Goal: Browse casually

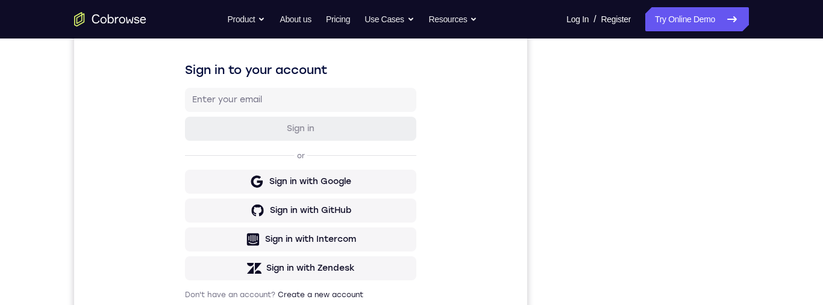
scroll to position [173, 0]
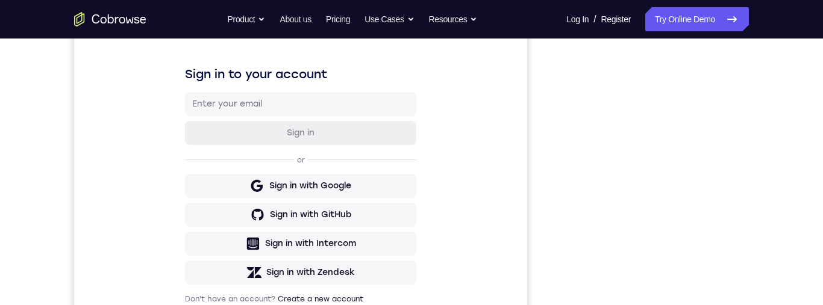
click at [811, 85] on div "Your Support Agent Your Customer Web iOS Android Next Steps We’d be happy to gi…" at bounding box center [411, 262] width 823 height 794
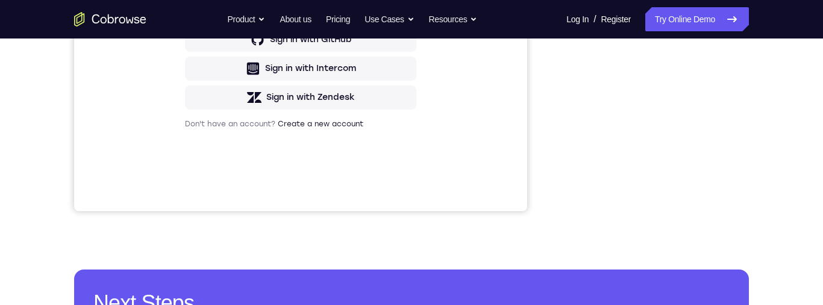
scroll to position [192, 0]
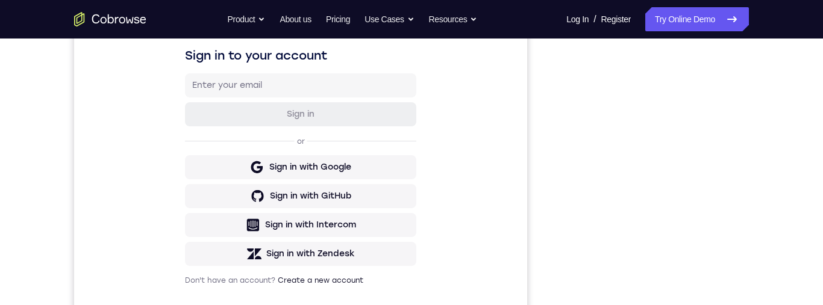
click at [594, 34] on nav "Go back Powerful, Flexible and Trustworthy. Avoid all extra friction for both A…" at bounding box center [411, 19] width 823 height 39
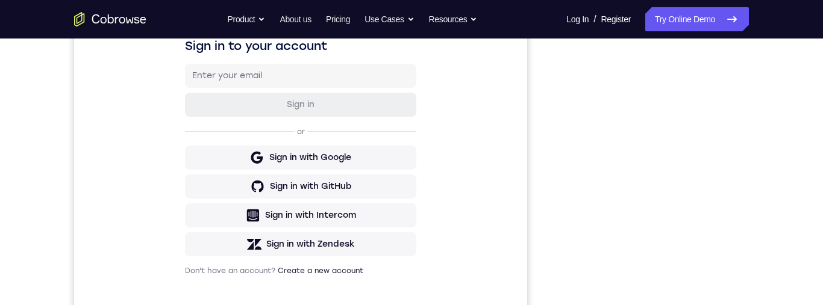
scroll to position [207, 0]
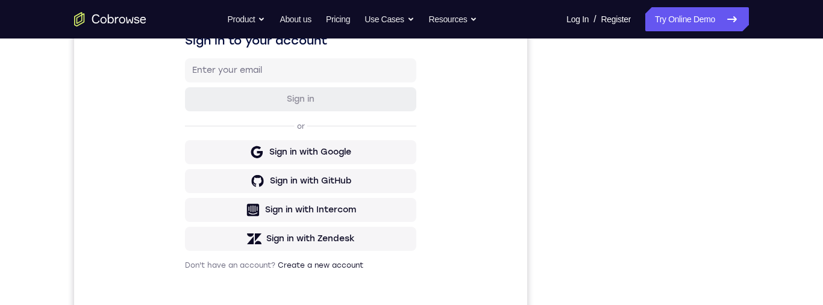
click at [777, 148] on div "Your Support Agent Your Customer Web iOS Android Next Steps We’d be happy to gi…" at bounding box center [411, 228] width 771 height 794
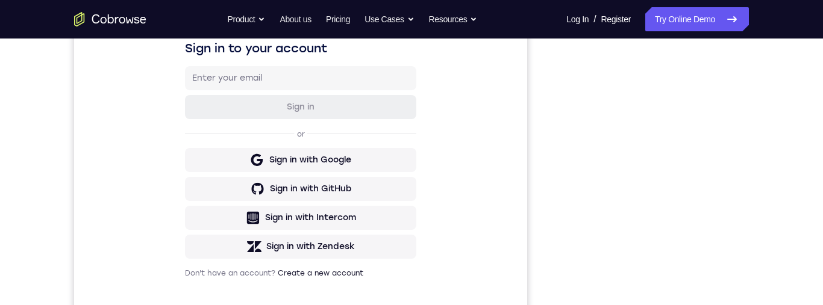
scroll to position [92, 0]
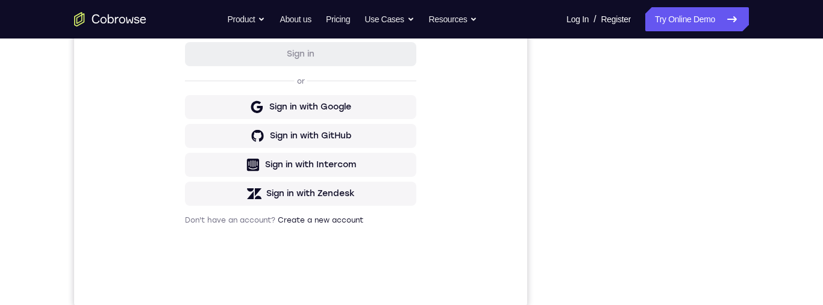
scroll to position [232, 0]
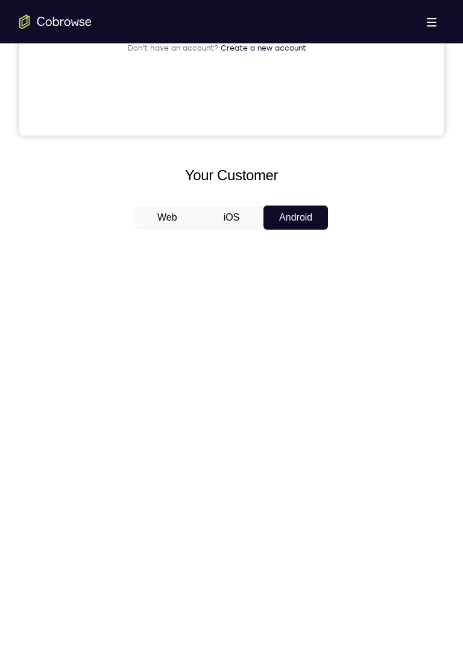
scroll to position [446, 0]
